Goal: Information Seeking & Learning: Find specific fact

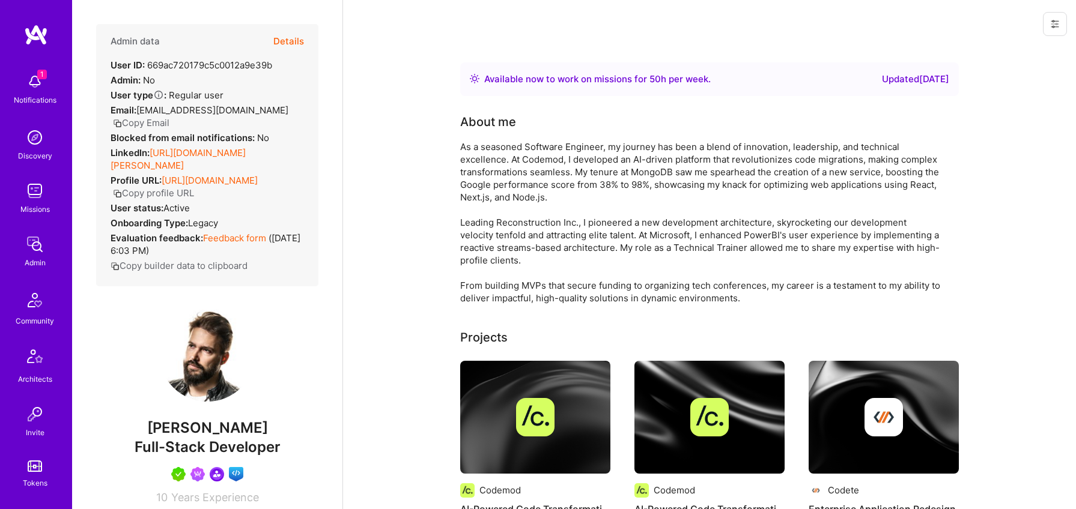
click at [283, 40] on button "Details" at bounding box center [288, 41] width 31 height 35
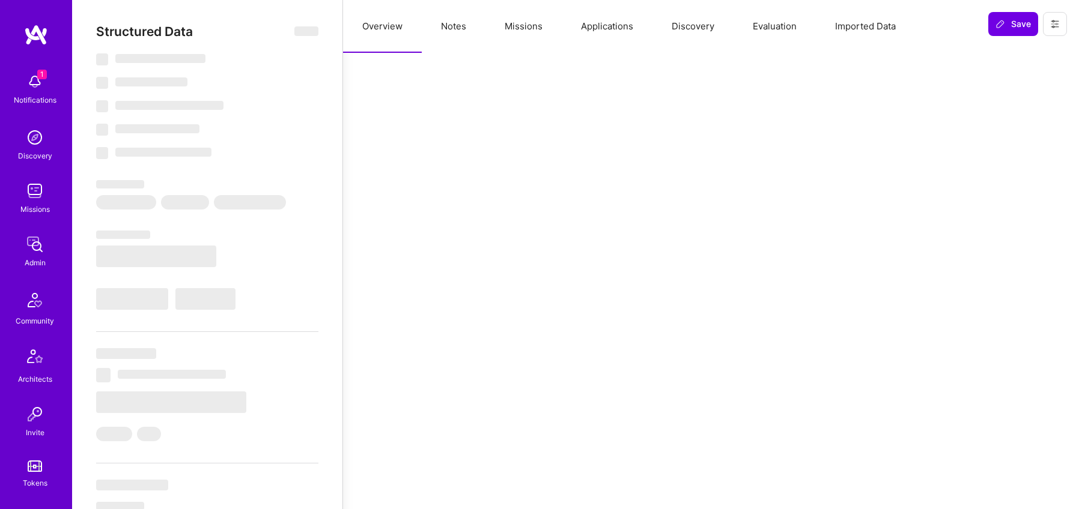
click at [453, 28] on button "Notes" at bounding box center [454, 26] width 64 height 53
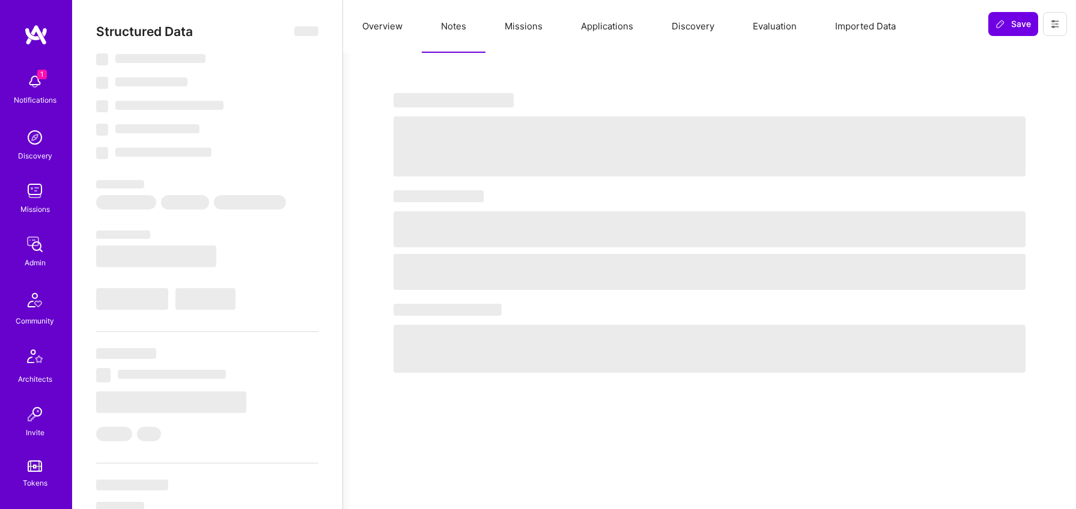
select select "Right Now"
select select "5"
select select "7"
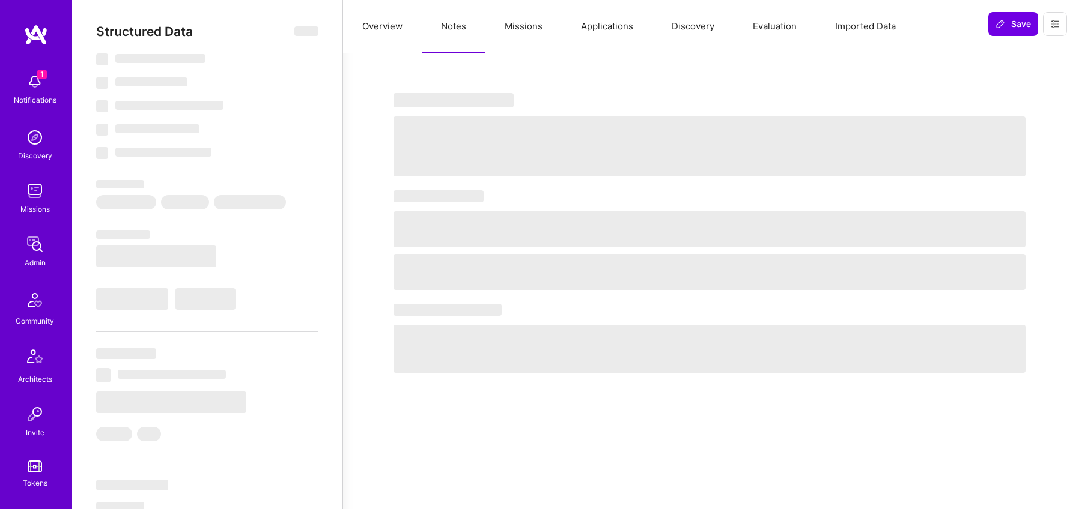
select select "US"
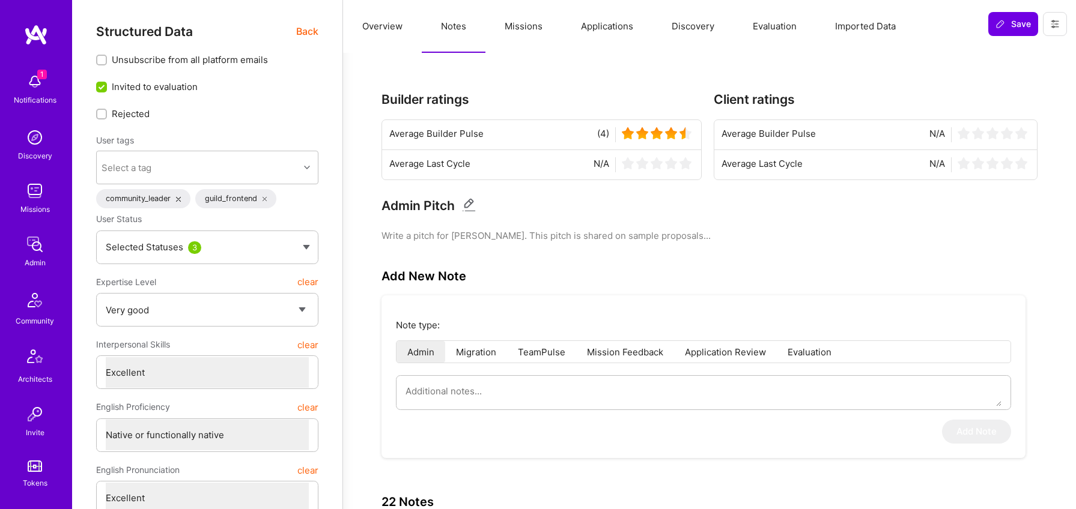
click at [309, 30] on span "Back" at bounding box center [307, 31] width 22 height 15
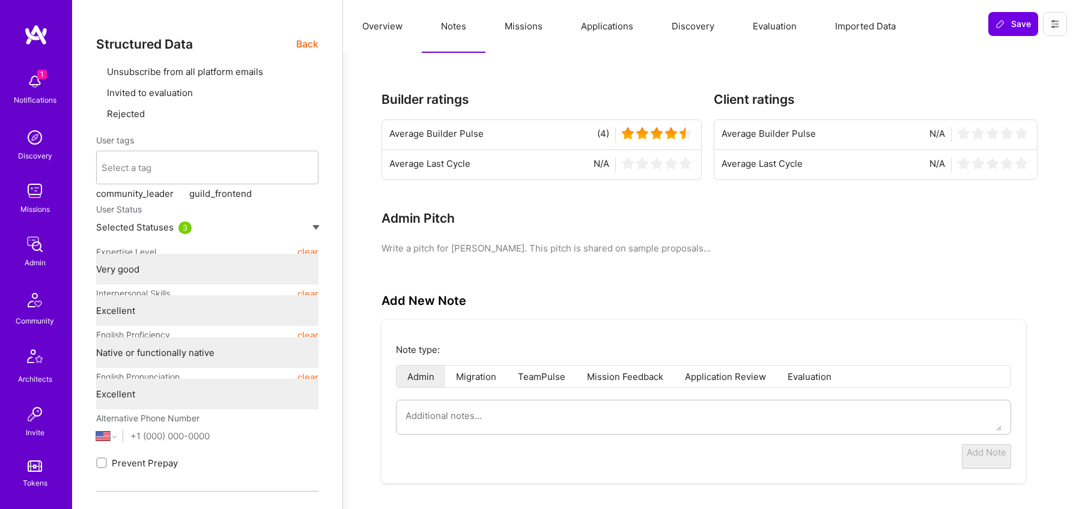
type textarea "x"
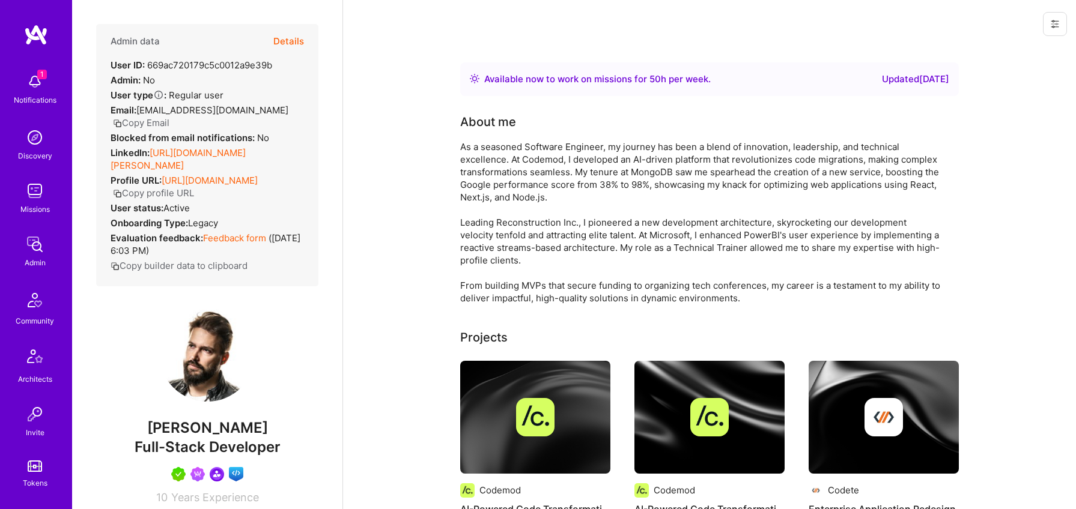
click at [152, 434] on span "[PERSON_NAME]" at bounding box center [207, 428] width 222 height 18
copy span "[PERSON_NAME]"
click at [258, 437] on span "[PERSON_NAME]" at bounding box center [207, 428] width 222 height 18
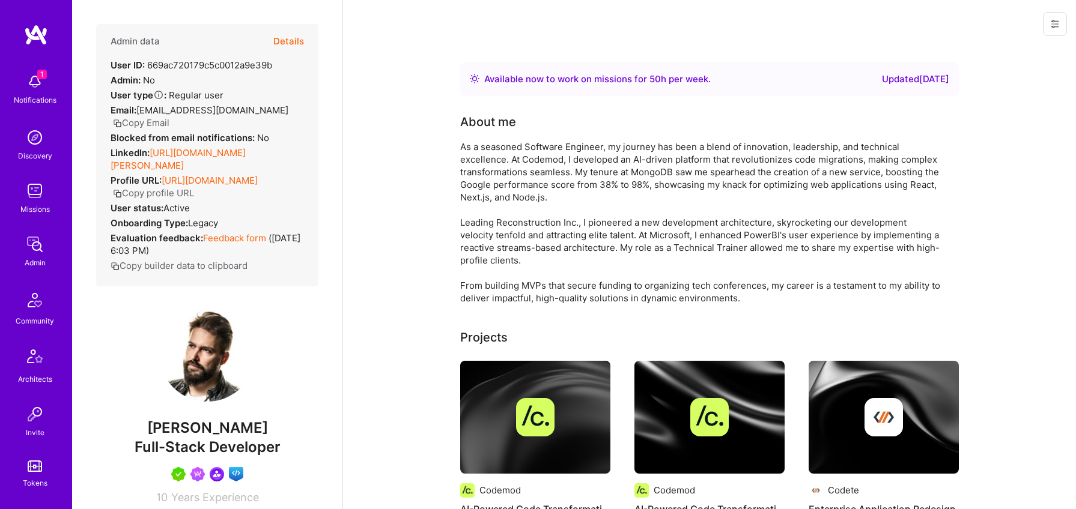
copy span "[PERSON_NAME]"
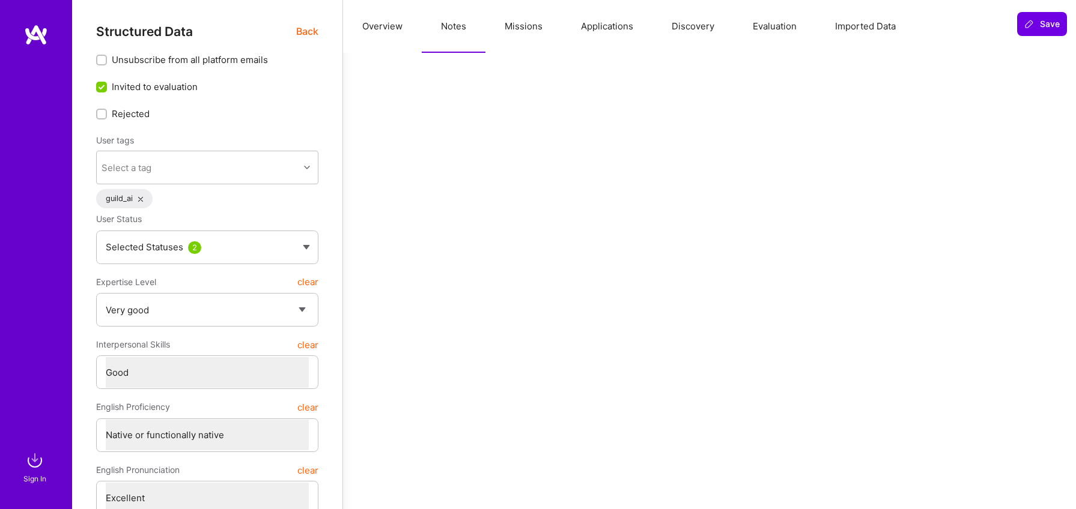
select select "5"
select select "4"
select select "7"
select select "US"
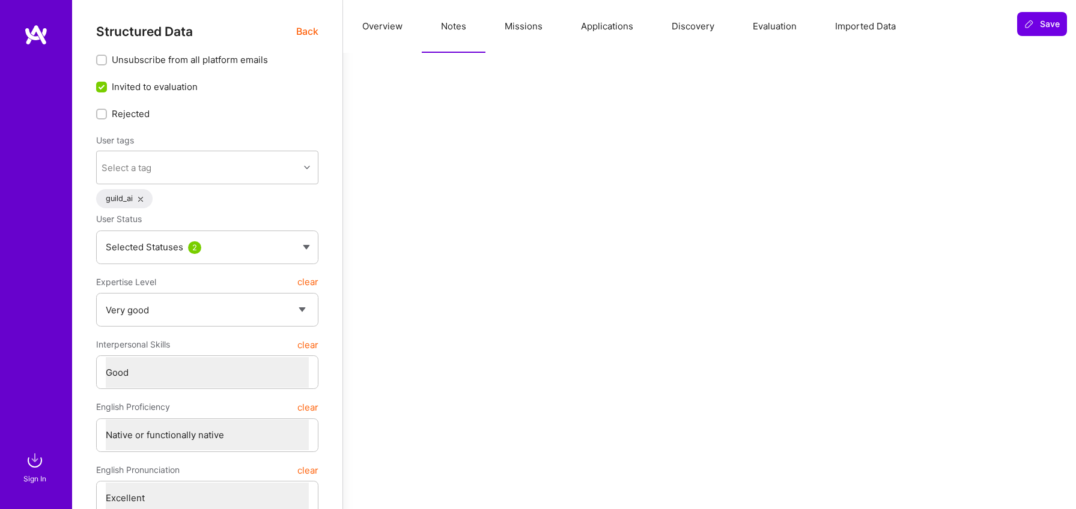
select select "Future Date"
click at [43, 33] on img at bounding box center [36, 35] width 24 height 22
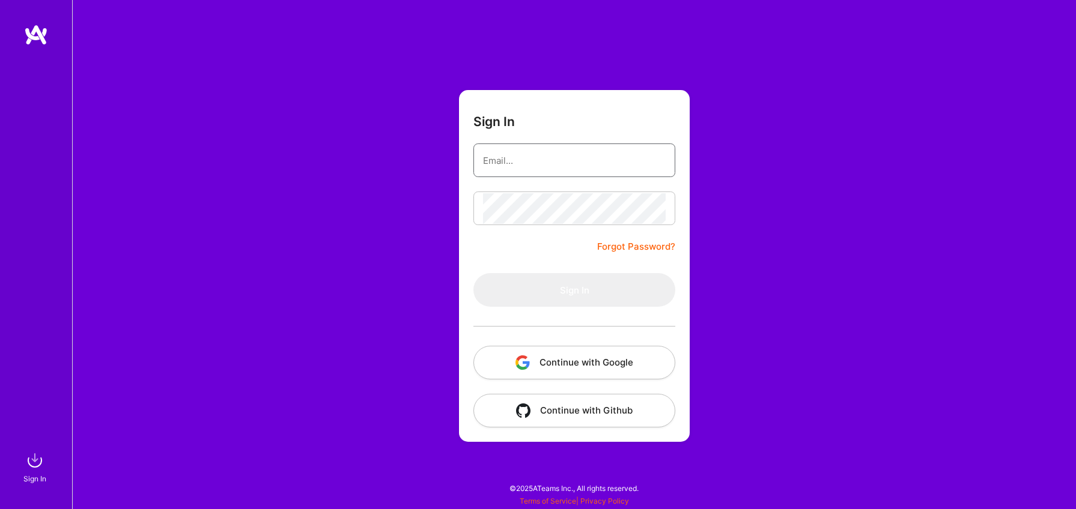
type input "[PERSON_NAME][EMAIL_ADDRESS][DOMAIN_NAME]"
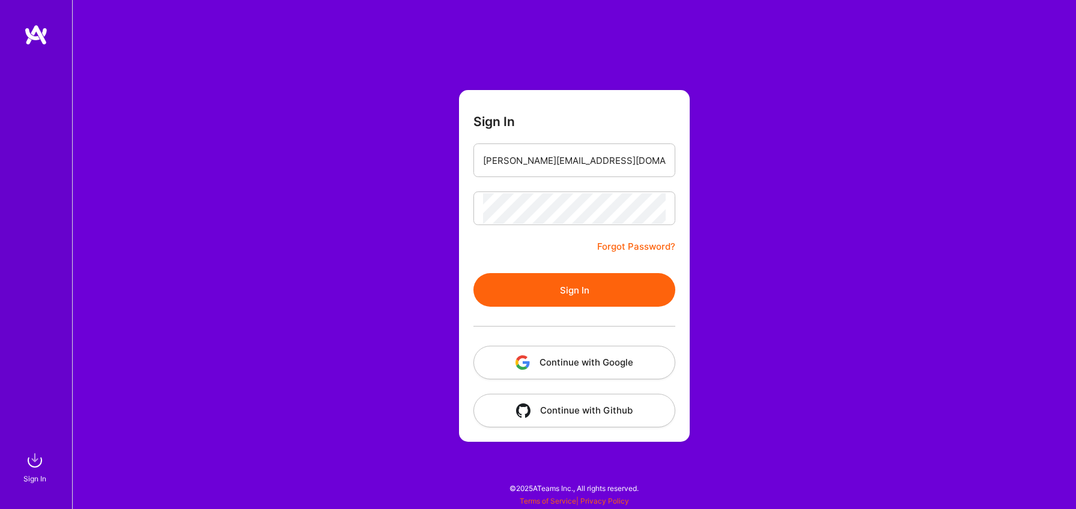
click at [536, 363] on button "Continue with Google" at bounding box center [574, 363] width 202 height 34
click at [598, 365] on button "Continue with Google" at bounding box center [574, 363] width 202 height 34
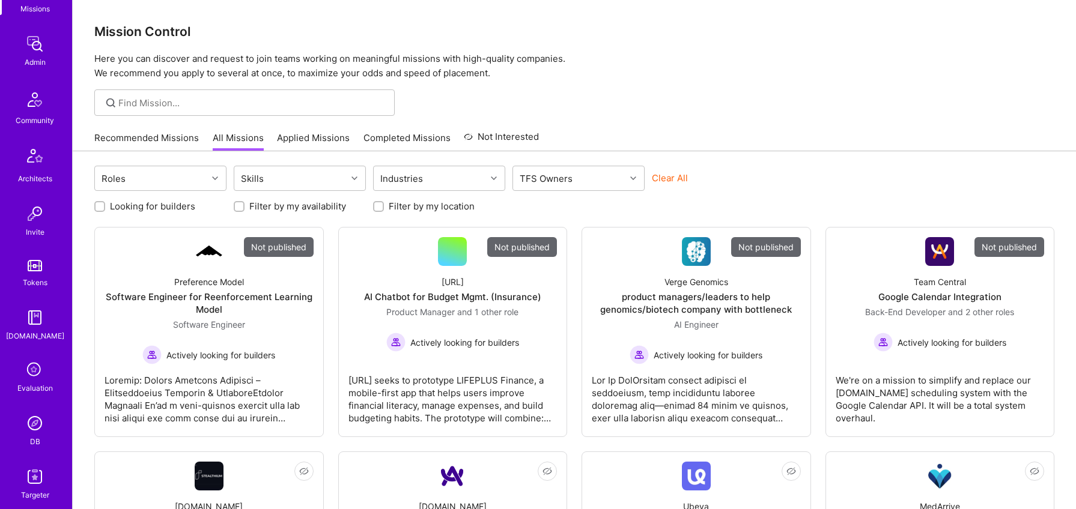
scroll to position [209, 0]
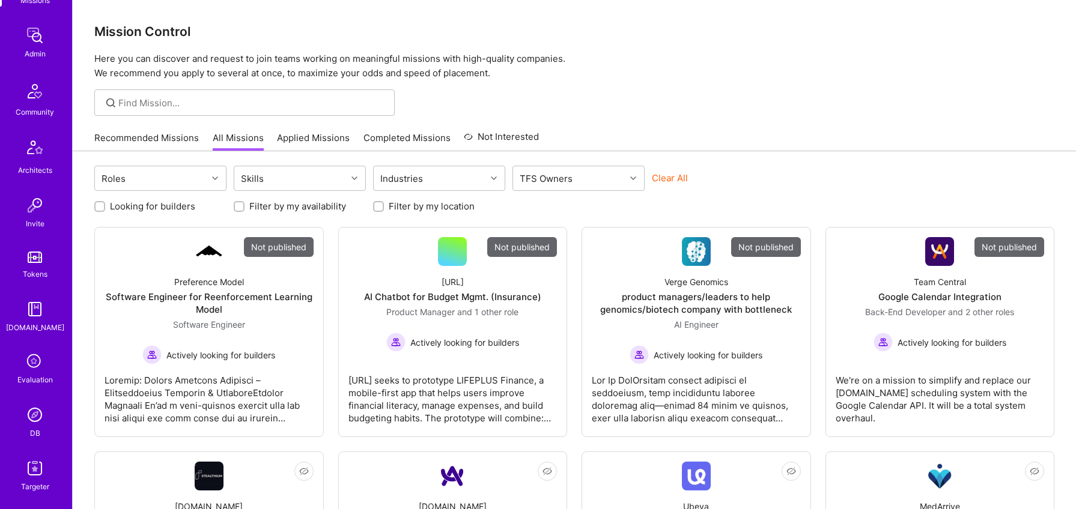
click at [34, 410] on img at bounding box center [35, 415] width 24 height 24
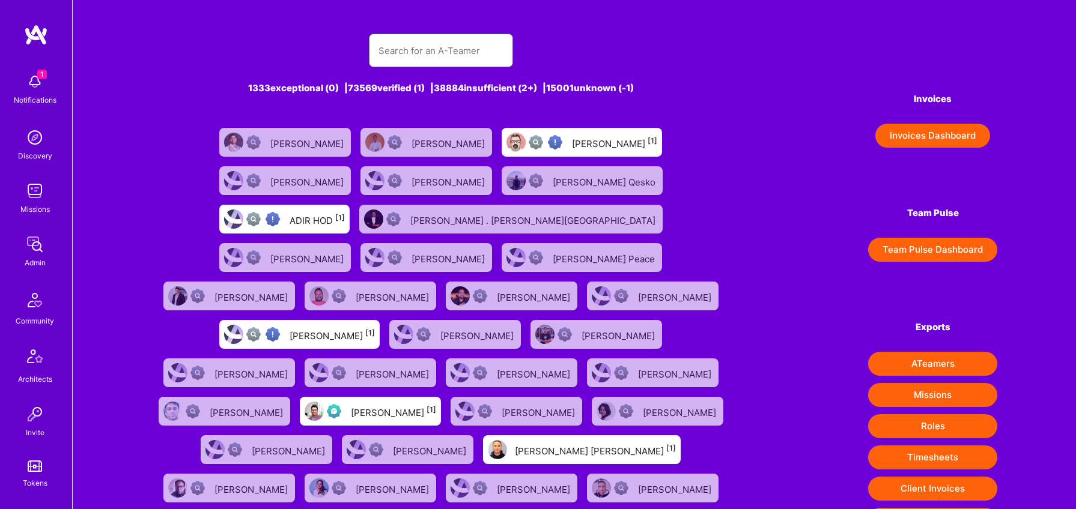
click at [408, 48] on input "text" at bounding box center [440, 50] width 125 height 31
paste input "Gaurav Nukala"
type input "Gaurav Nukala"
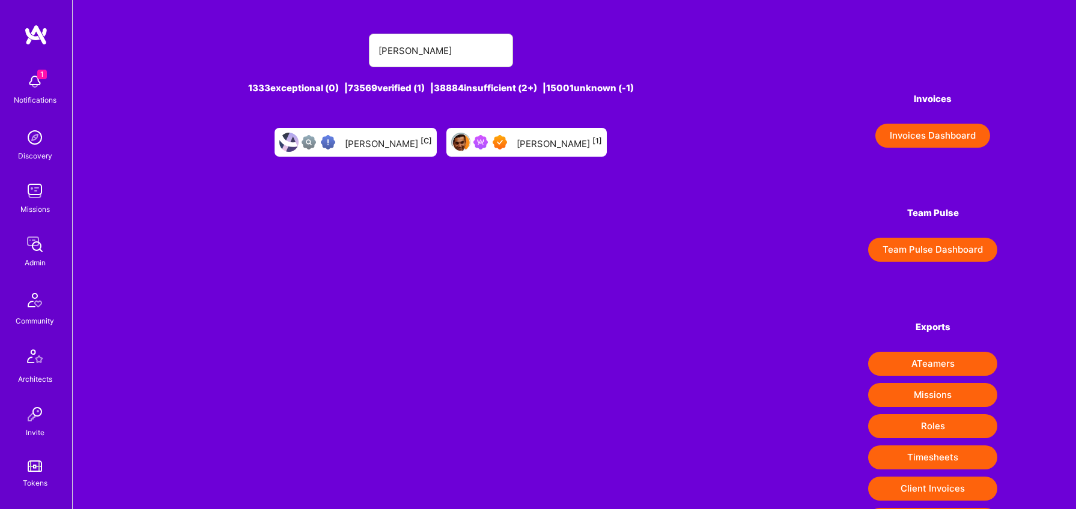
click at [510, 140] on div "Gaurav Nukala [1]" at bounding box center [526, 142] width 160 height 29
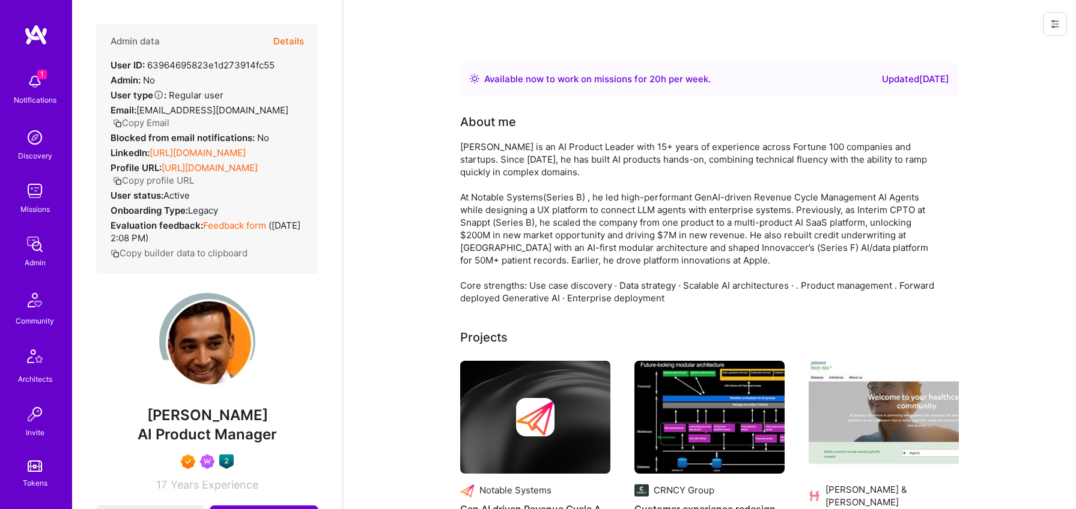
click at [564, 227] on div "Gaurav Nukala is an AI Product Leader with 15+ years of experience across Fortu…" at bounding box center [700, 223] width 480 height 164
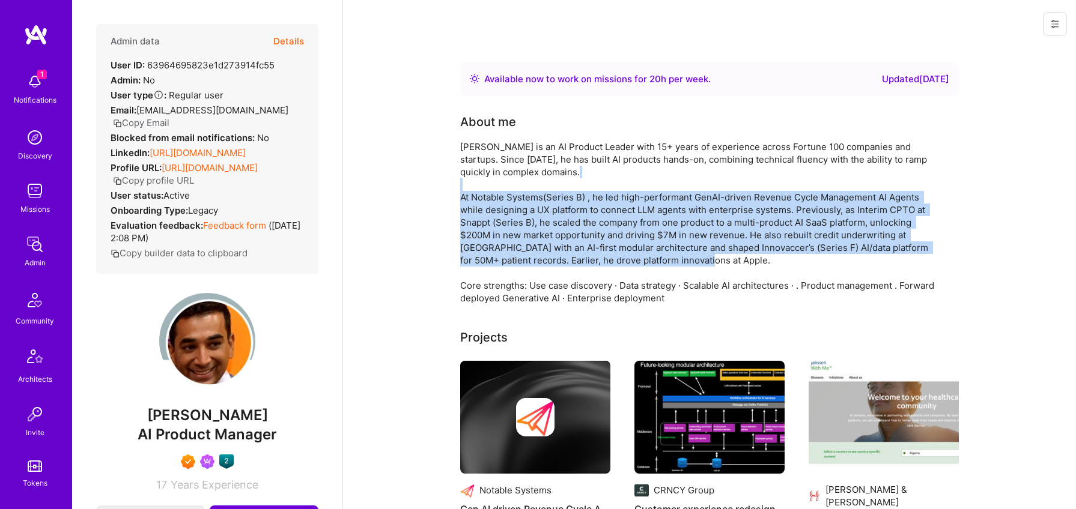
click at [564, 227] on div "Gaurav Nukala is an AI Product Leader with 15+ years of experience across Fortu…" at bounding box center [700, 223] width 480 height 164
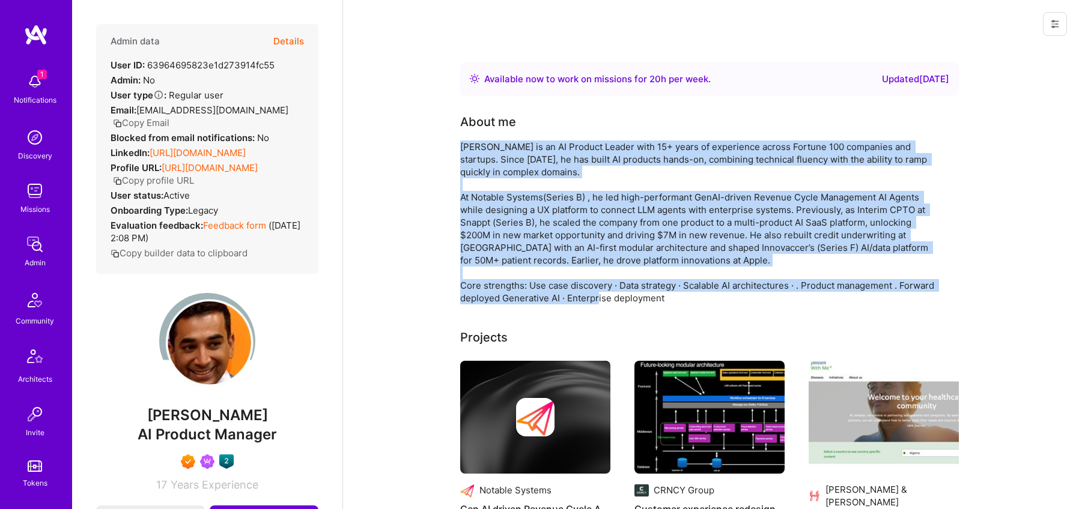
drag, startPoint x: 458, startPoint y: 143, endPoint x: 761, endPoint y: 295, distance: 339.2
copy div "Gaurav Nukala is an AI Product Leader with 15+ years of experience across Fortu…"
